Goal: Information Seeking & Learning: Learn about a topic

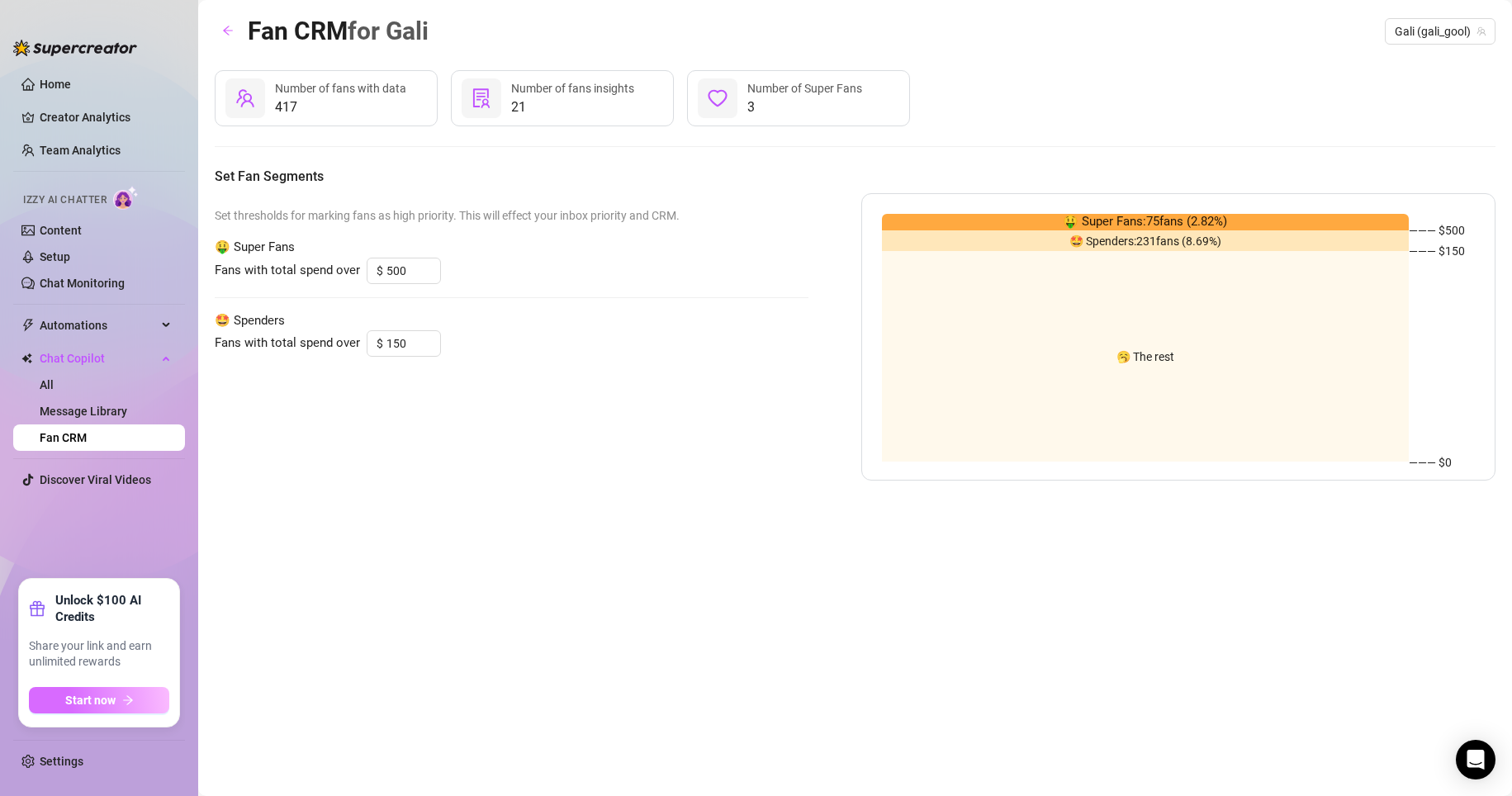
click at [121, 441] on button "Start now" at bounding box center [99, 701] width 141 height 26
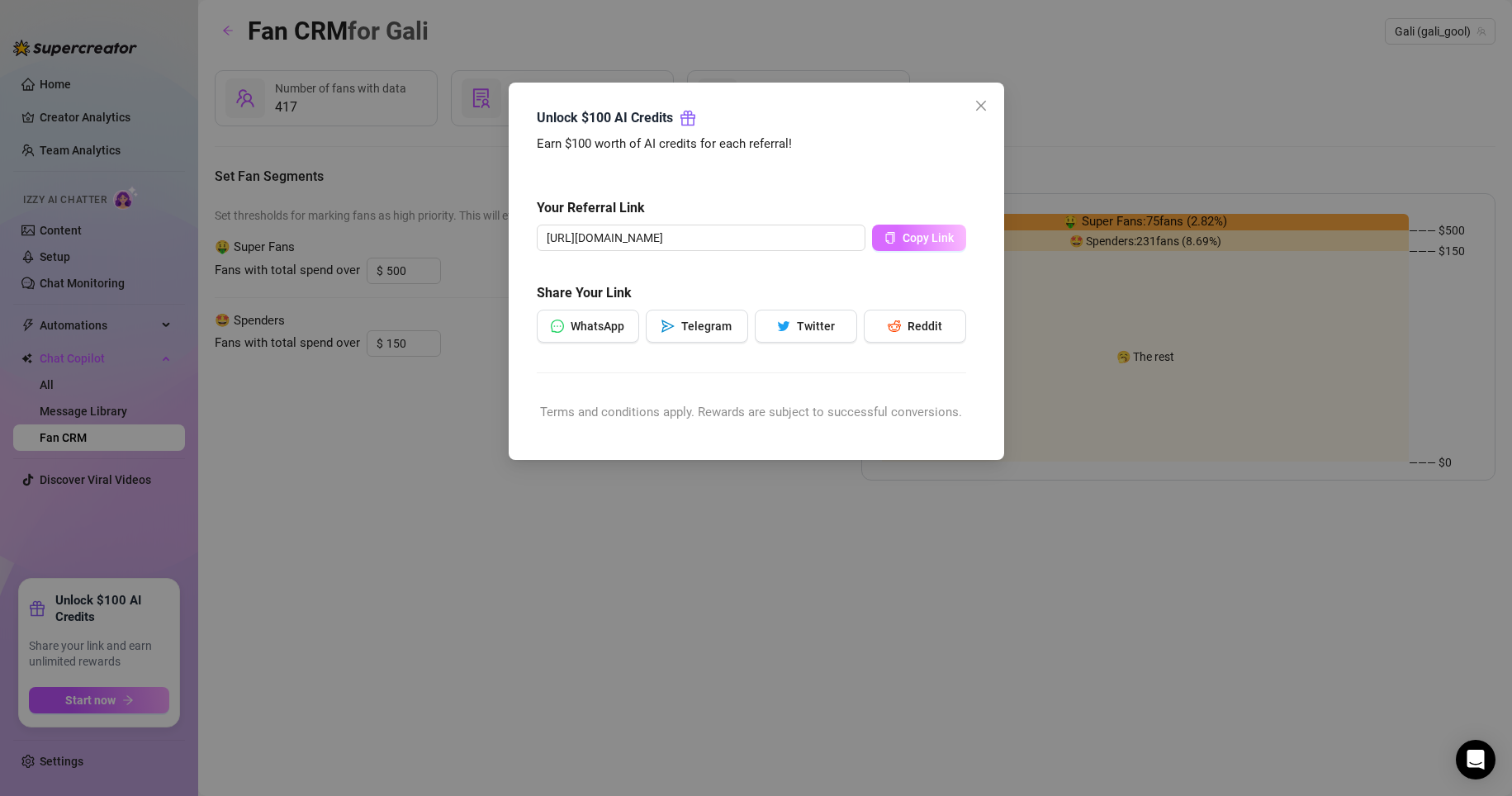
click at [720, 238] on button "Copy Link" at bounding box center [919, 238] width 94 height 26
click at [611, 417] on div "Terms and conditions apply. Rewards are subject to successful conversions." at bounding box center [751, 412] width 429 height 20
click at [720, 108] on icon "close" at bounding box center [981, 106] width 13 height 13
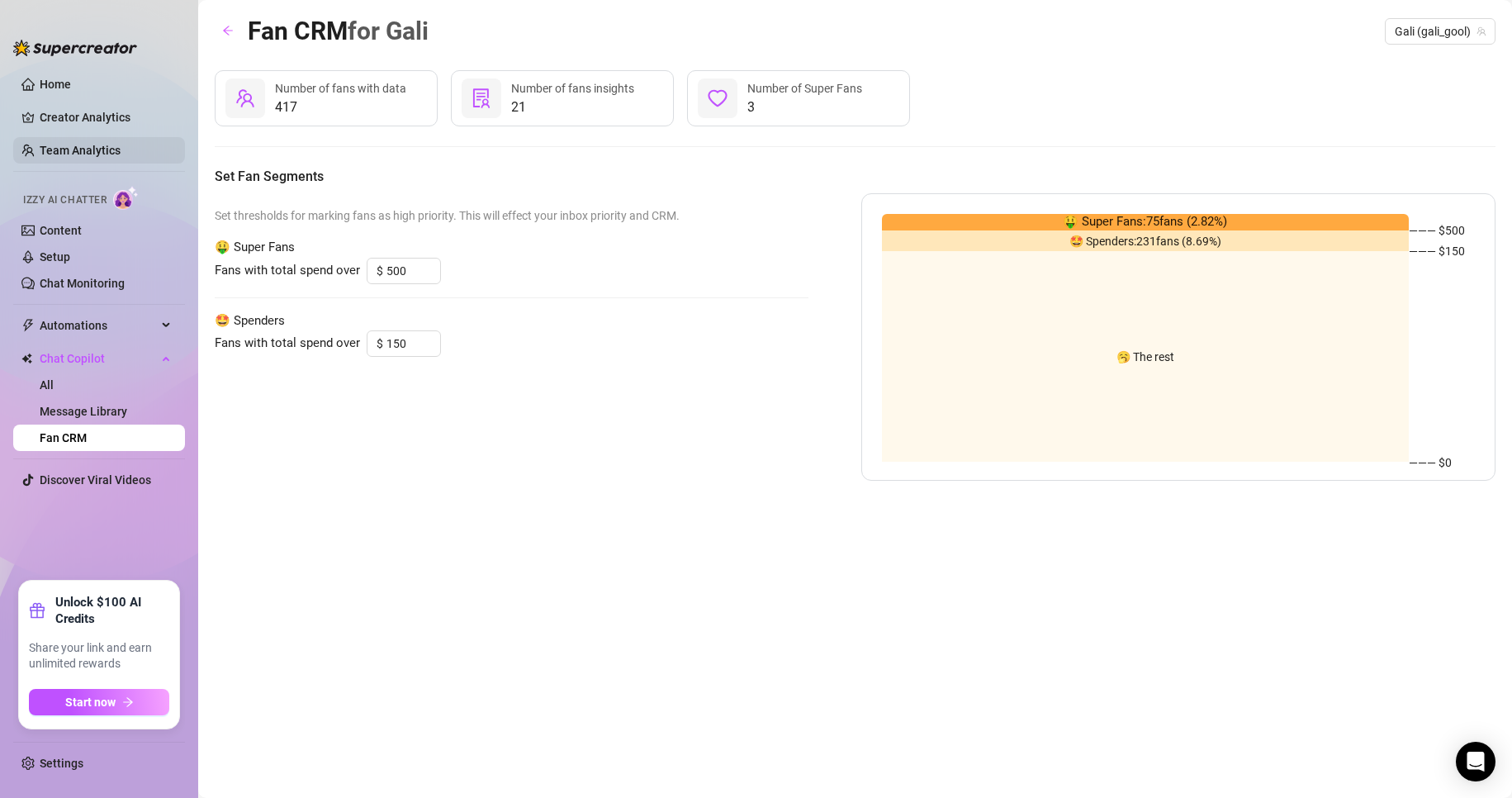
click at [82, 149] on link "Team Analytics" at bounding box center [80, 150] width 81 height 13
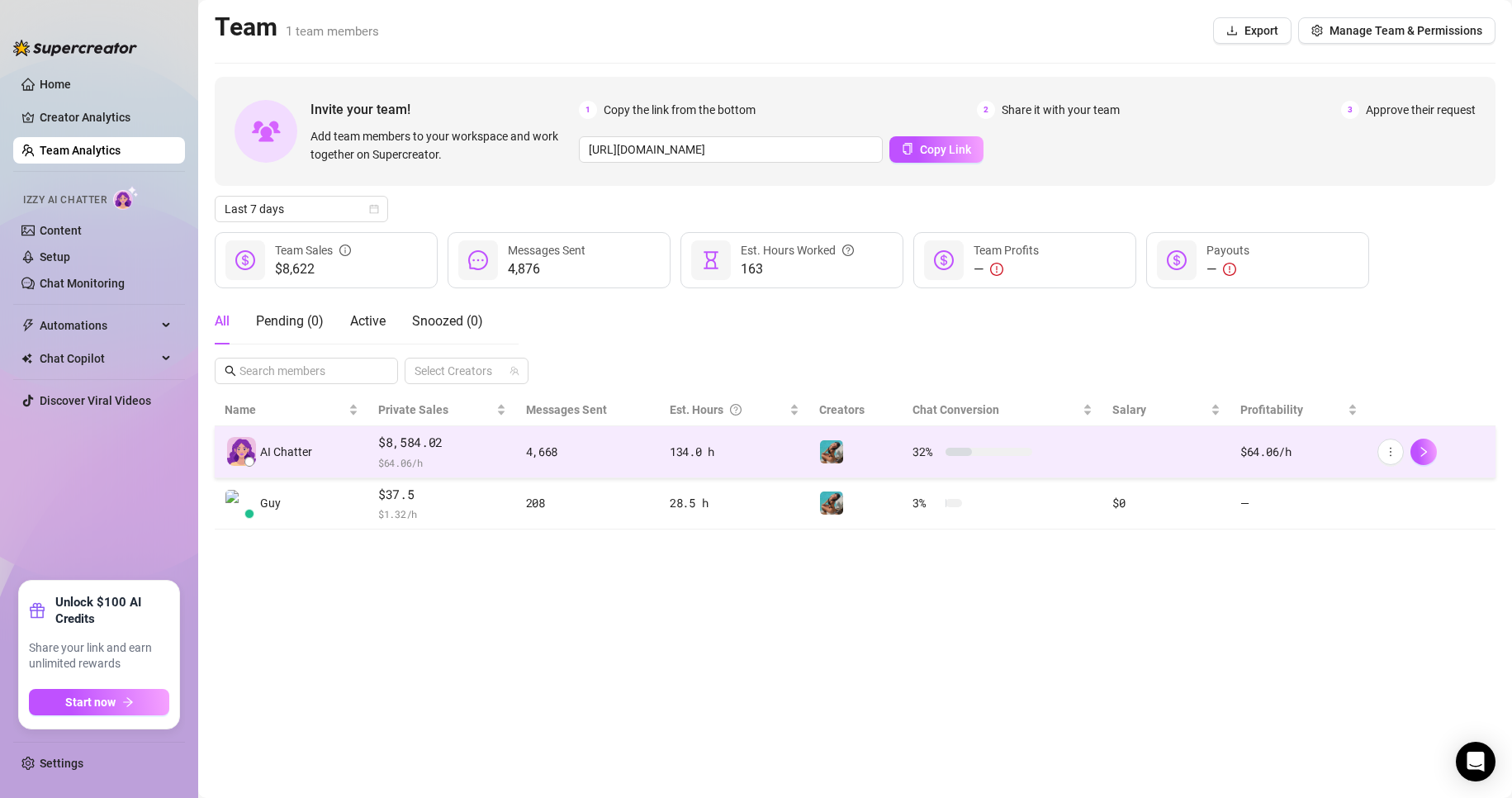
click at [475, 441] on span "$ 64.06 /h" at bounding box center [441, 462] width 128 height 16
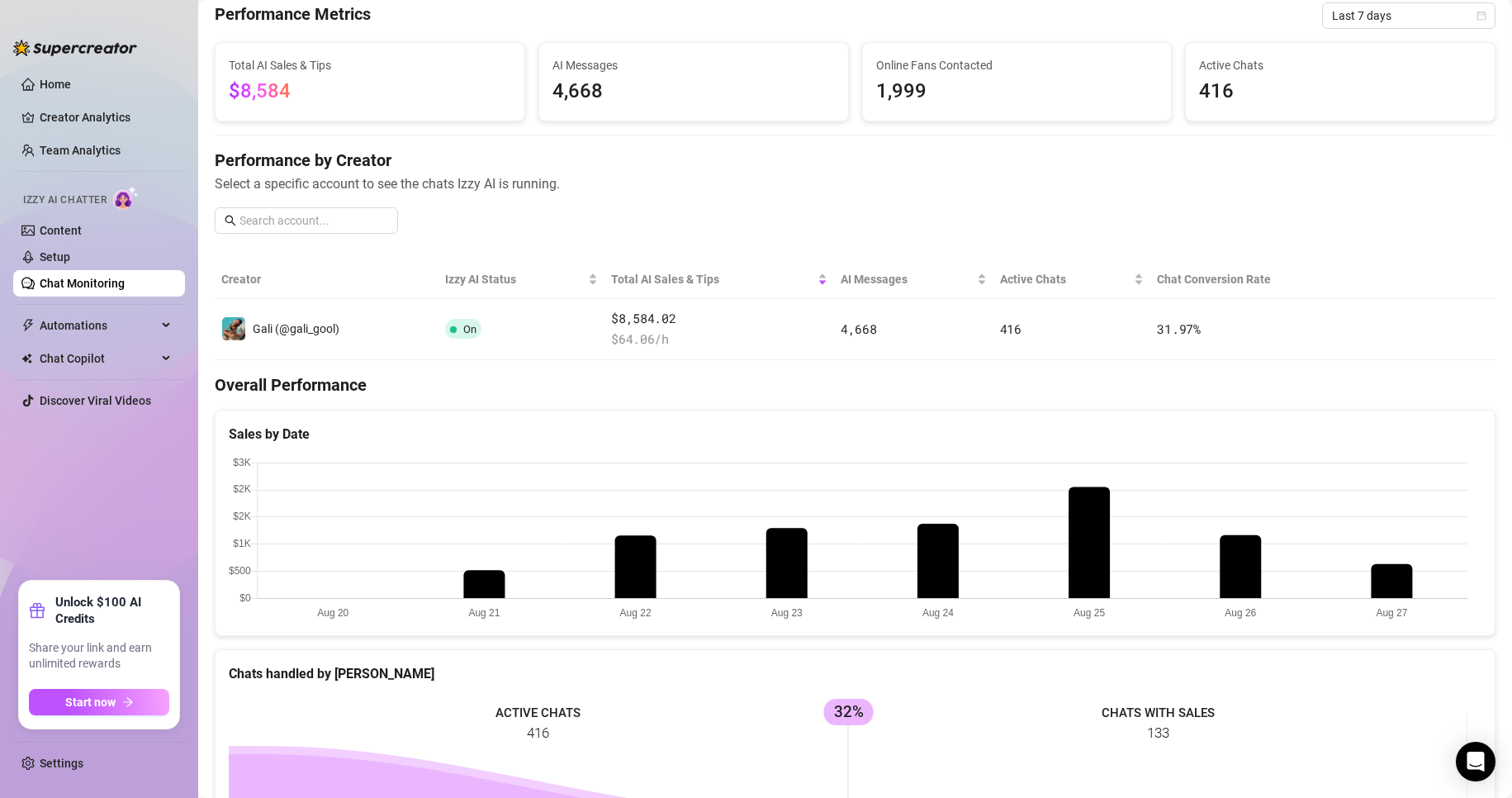
scroll to position [378, 0]
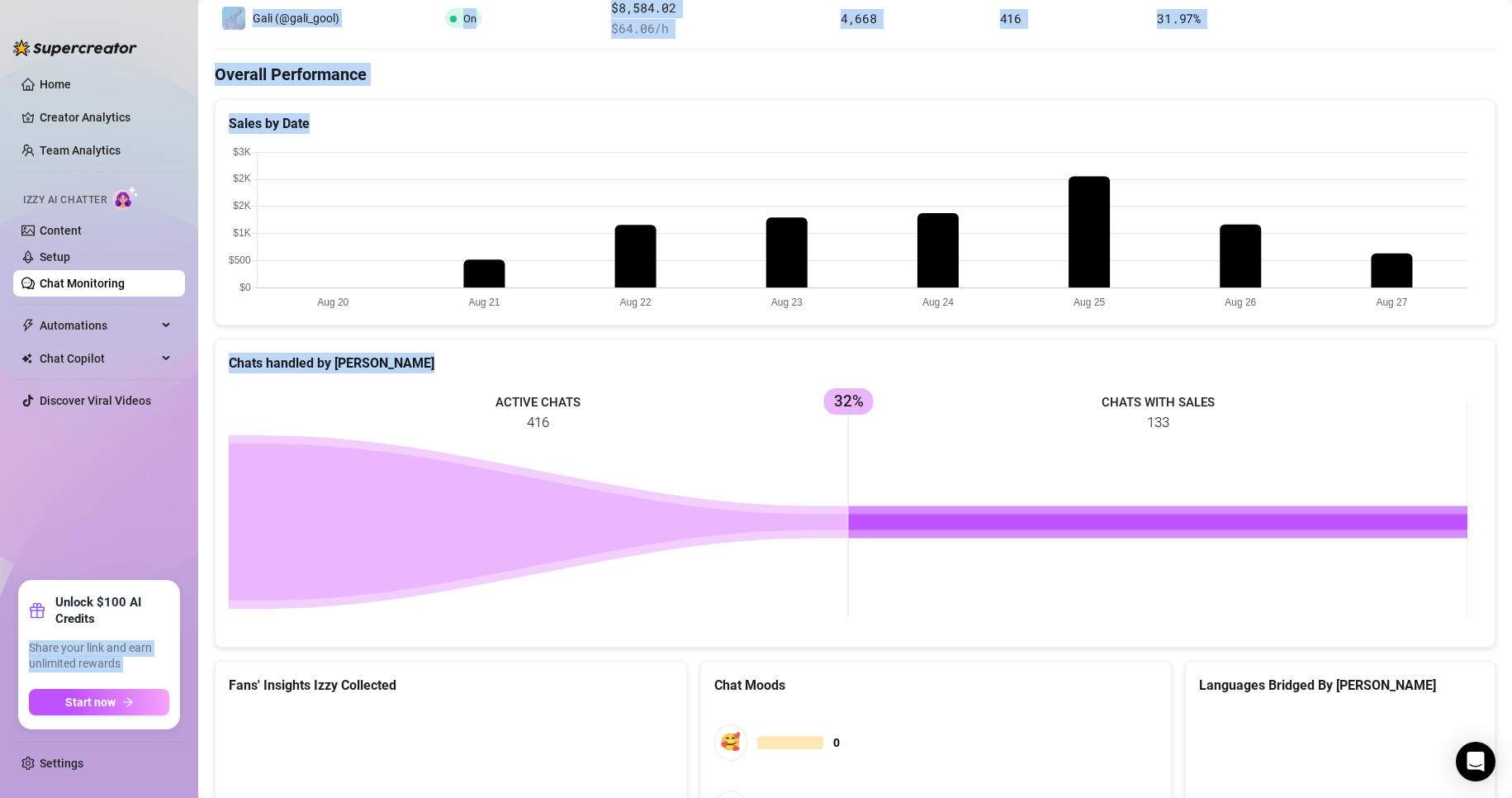
drag, startPoint x: 106, startPoint y: 627, endPoint x: -39, endPoint y: 549, distance: 164.6
click at [0, 441] on html "Home Creator Analytics Team Analytics Izzy AI Chatter Content Setup Chat Monito…" at bounding box center [756, 399] width 1512 height 798
click at [79, 441] on ul "Home Creator Analytics Team Analytics Izzy AI Chatter Content Setup Chat Monito…" at bounding box center [99, 319] width 172 height 510
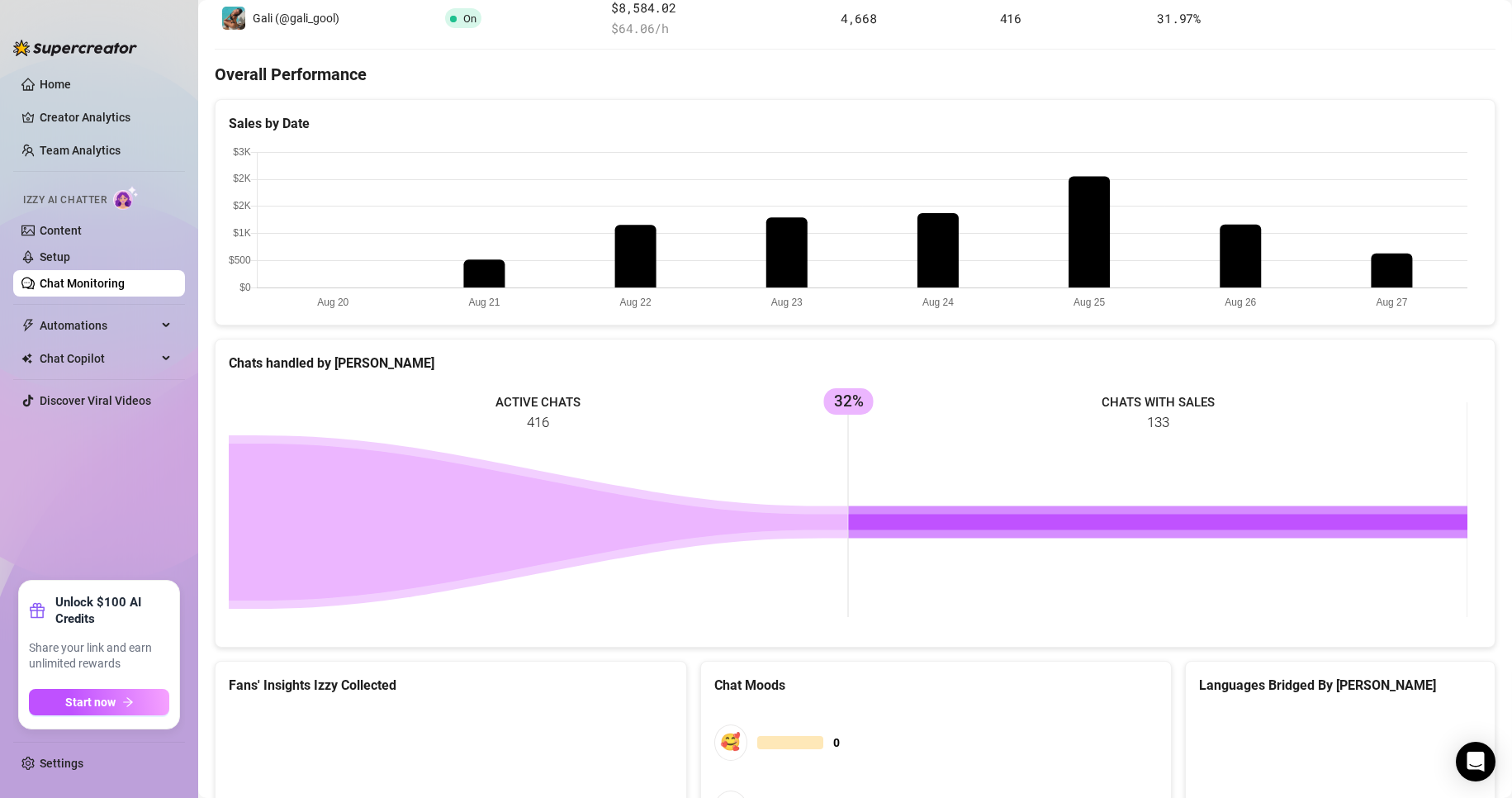
drag, startPoint x: 187, startPoint y: 550, endPoint x: 132, endPoint y: 604, distance: 77.1
click at [187, 441] on aside "Home Creator Analytics Team Analytics Izzy AI Chatter Content Setup Chat Monito…" at bounding box center [99, 399] width 198 height 798
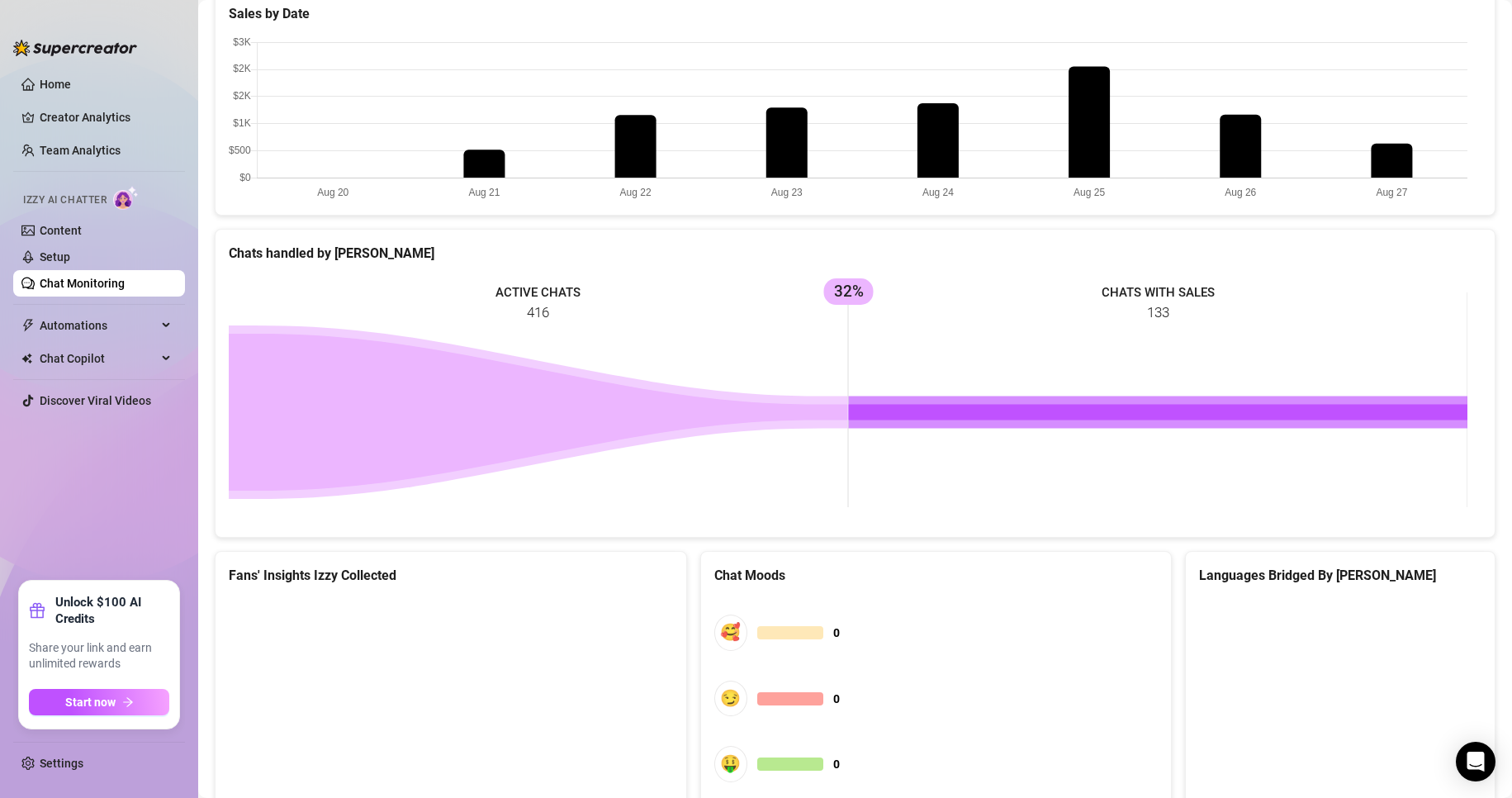
scroll to position [40, 0]
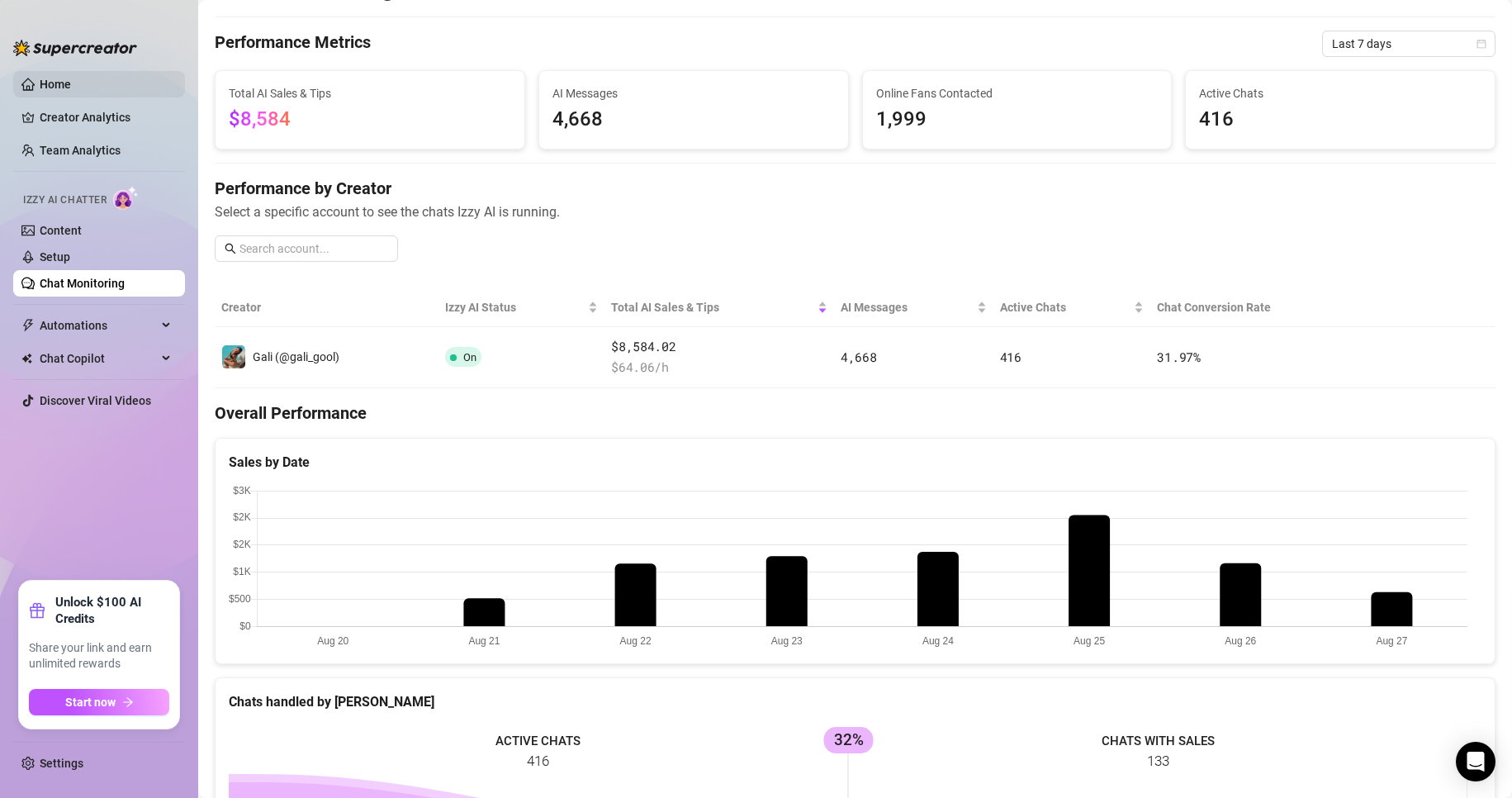
click at [62, 113] on link "Creator Analytics" at bounding box center [106, 117] width 132 height 26
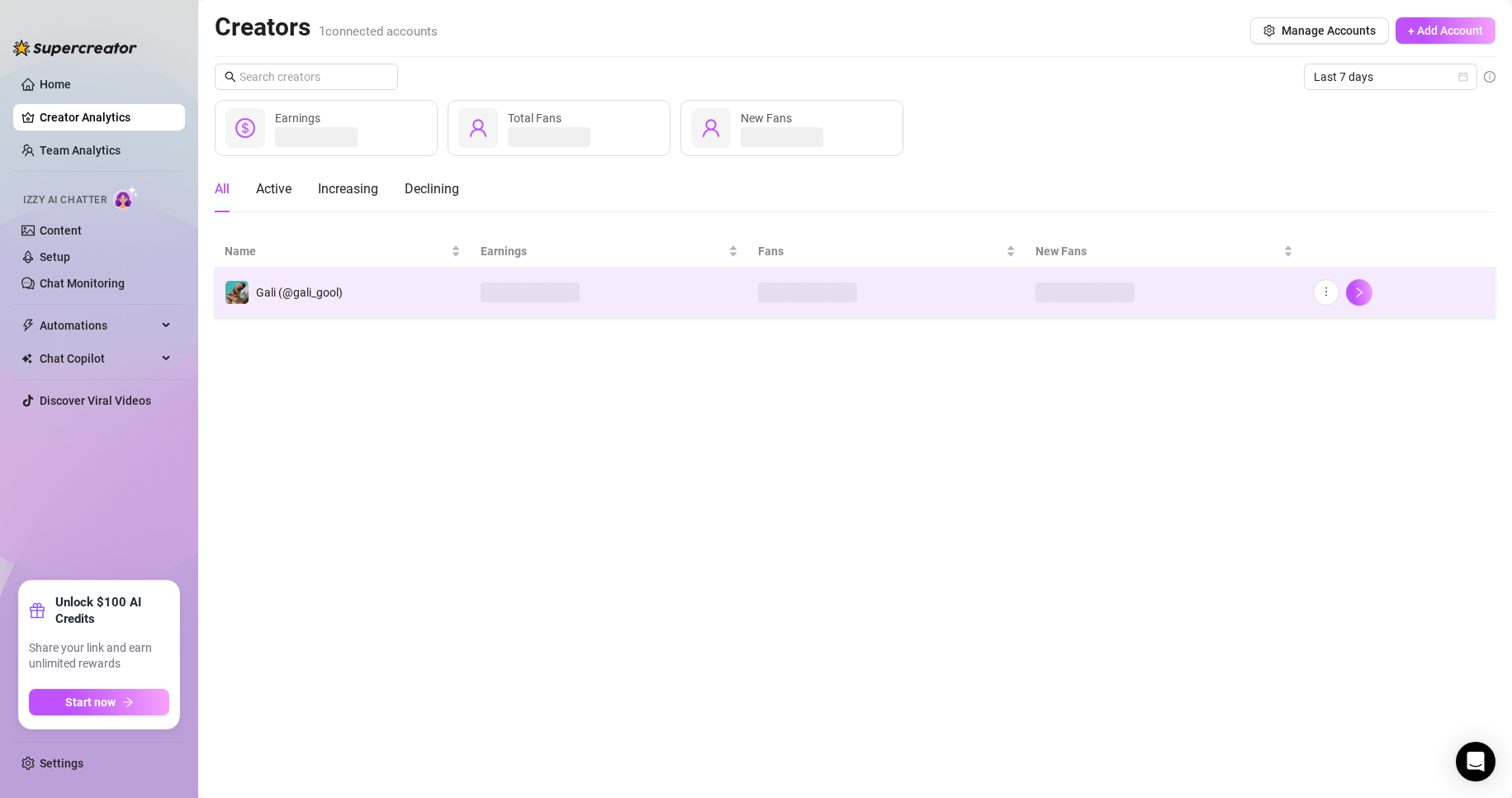
click at [405, 298] on td "Gali (@gali_gool)" at bounding box center [342, 292] width 256 height 49
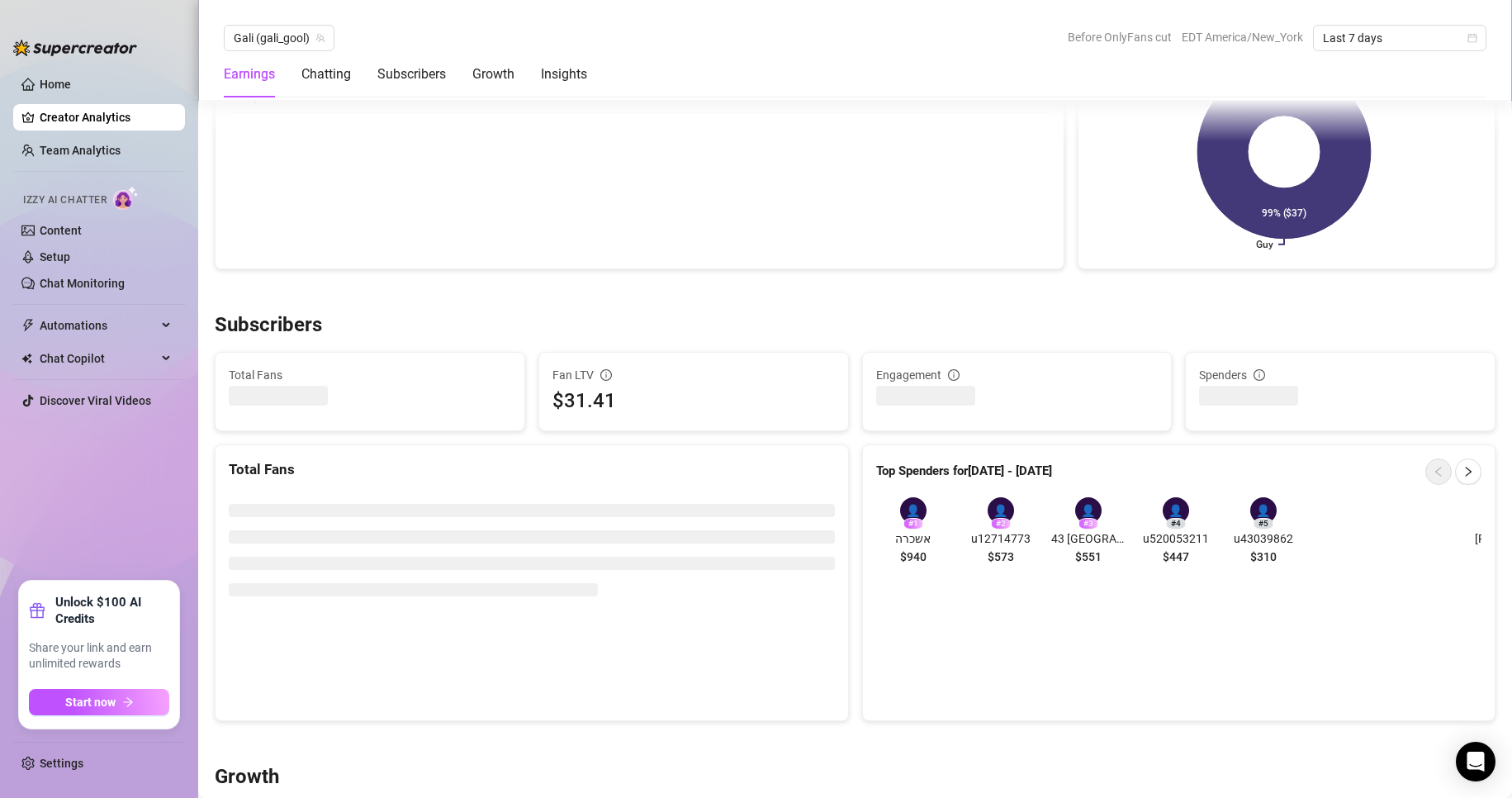
scroll to position [744, 0]
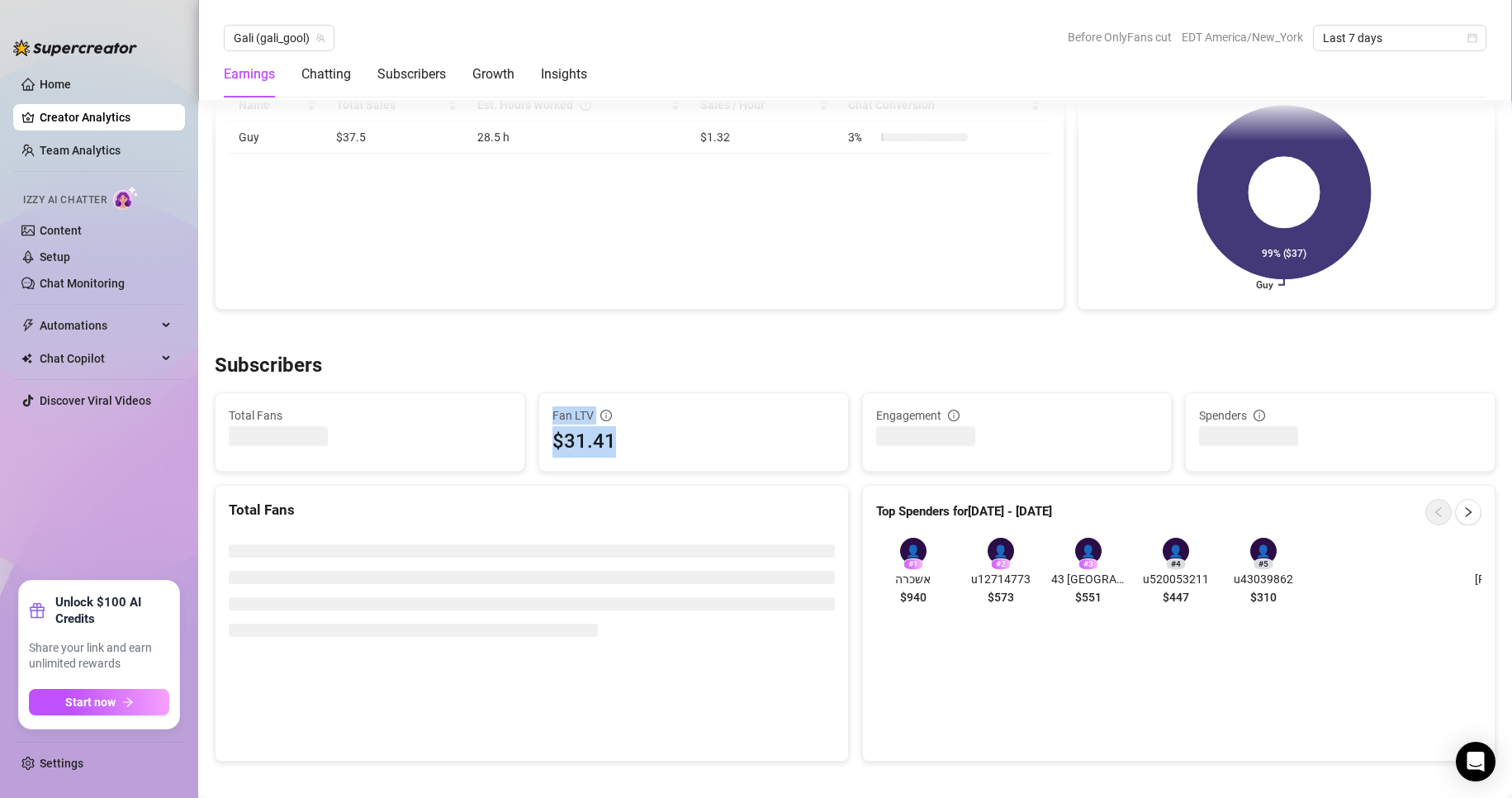
drag, startPoint x: 558, startPoint y: 416, endPoint x: 610, endPoint y: 437, distance: 56.1
click at [610, 437] on div "Fan LTV $31.41" at bounding box center [694, 432] width 309 height 78
copy div "Fan LTV $31.41"
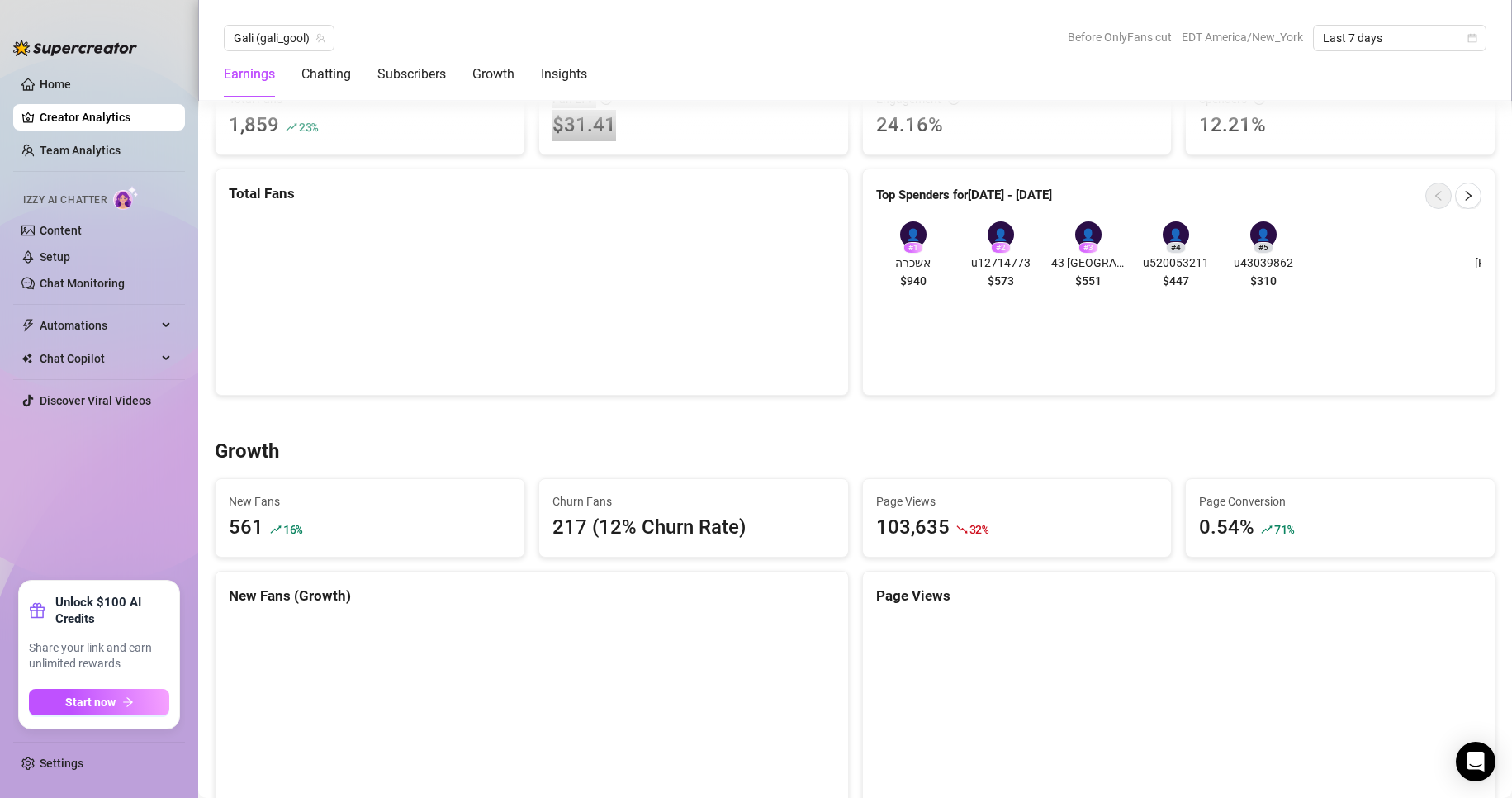
scroll to position [783, 0]
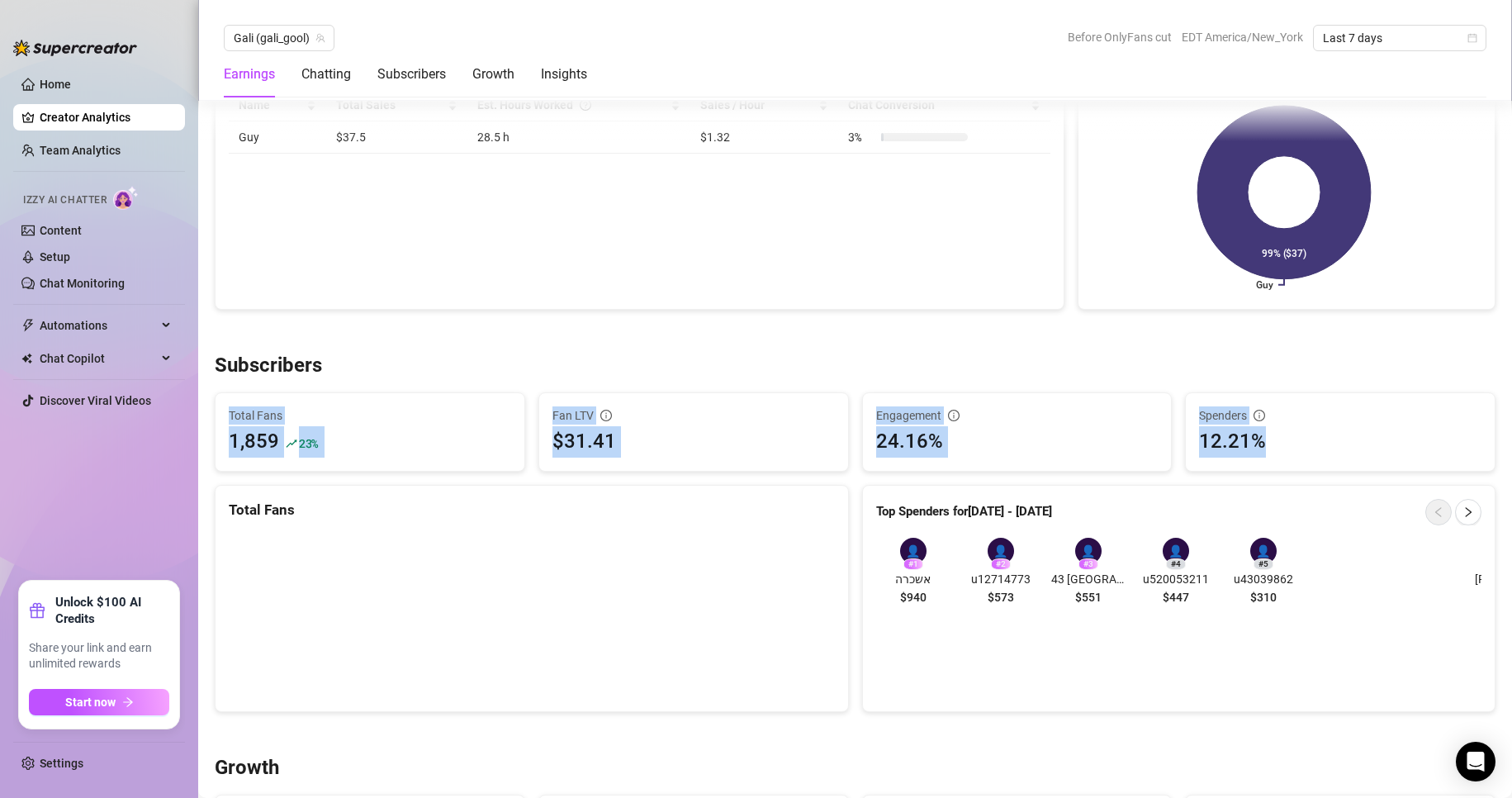
drag, startPoint x: 226, startPoint y: 408, endPoint x: 1337, endPoint y: 447, distance: 1111.7
click at [720, 441] on div "Subscribers Total Fans 1,859 23 % Fan LTV $31.41 Engagement 24.16% Spenders 12.…" at bounding box center [854, 532] width 1294 height 359
copy div "Total Fans 1,859 23 % Fan LTV $31.41 Engagement 24.16% Spenders 12.21%"
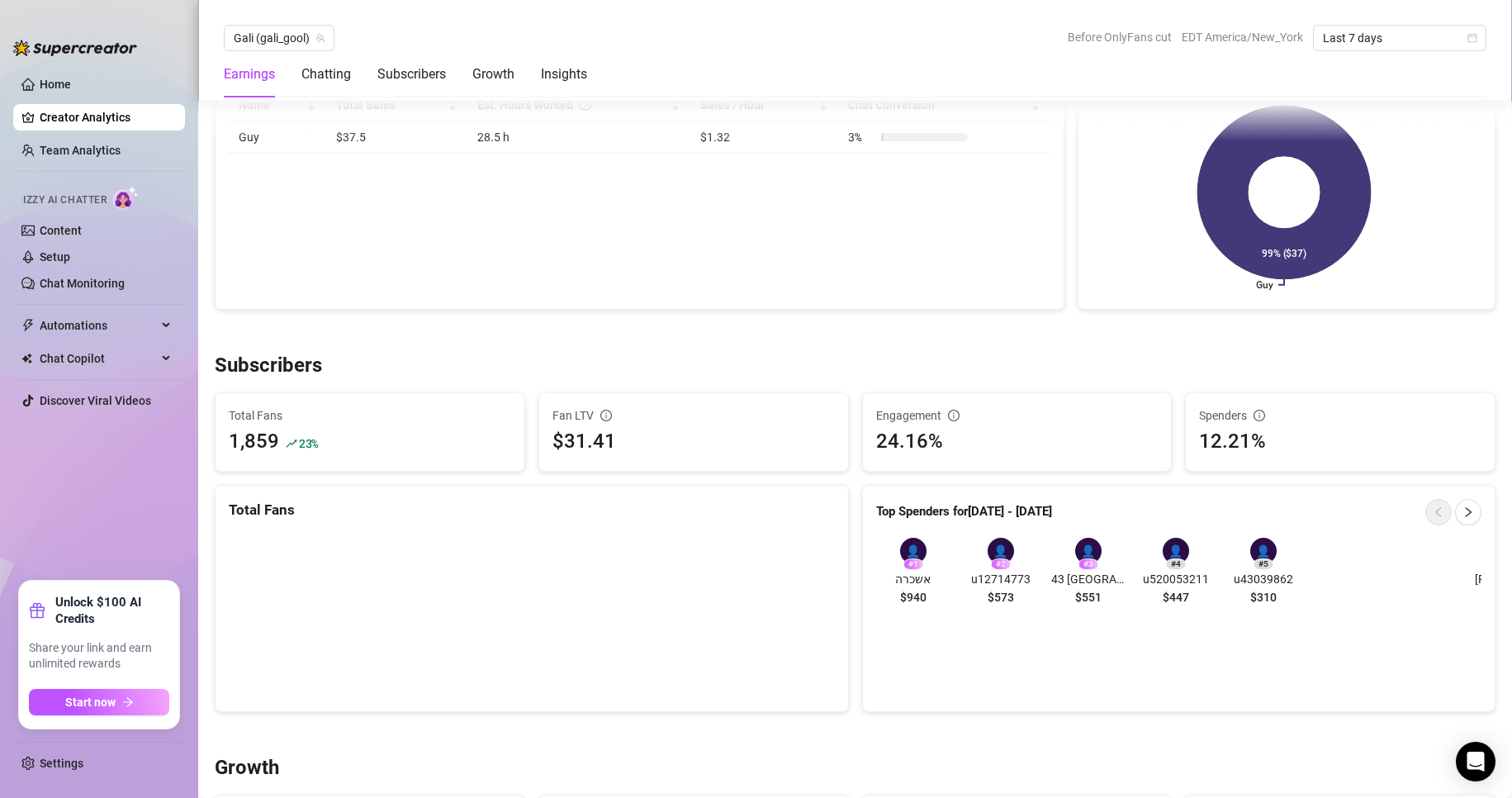
click at [720, 272] on rect at bounding box center [1284, 192] width 386 height 206
